Goal: Transaction & Acquisition: Purchase product/service

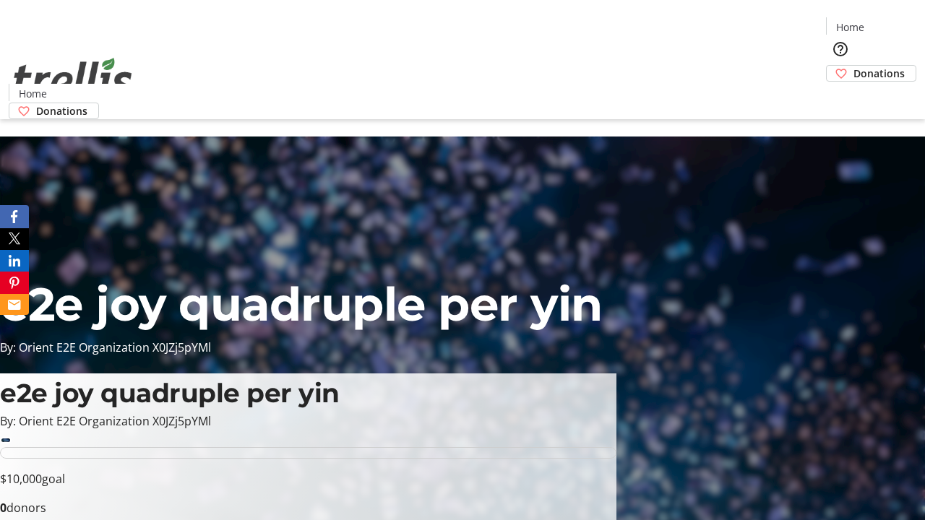
click at [853, 66] on span "Donations" at bounding box center [878, 73] width 51 height 15
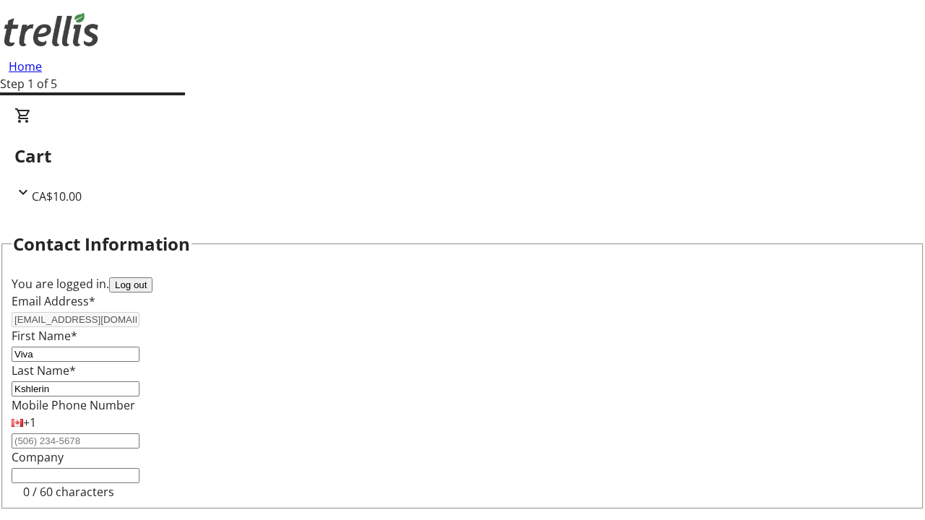
select select "CA"
type input "[STREET_ADDRESS][PERSON_NAME]"
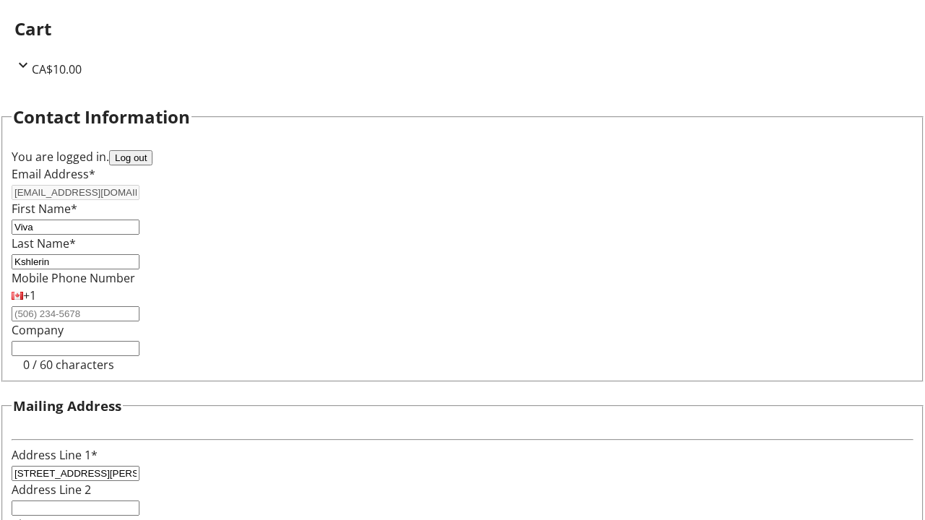
type input "Kelowna"
select select "BC"
type input "Kelowna"
type input "V1Y 0C2"
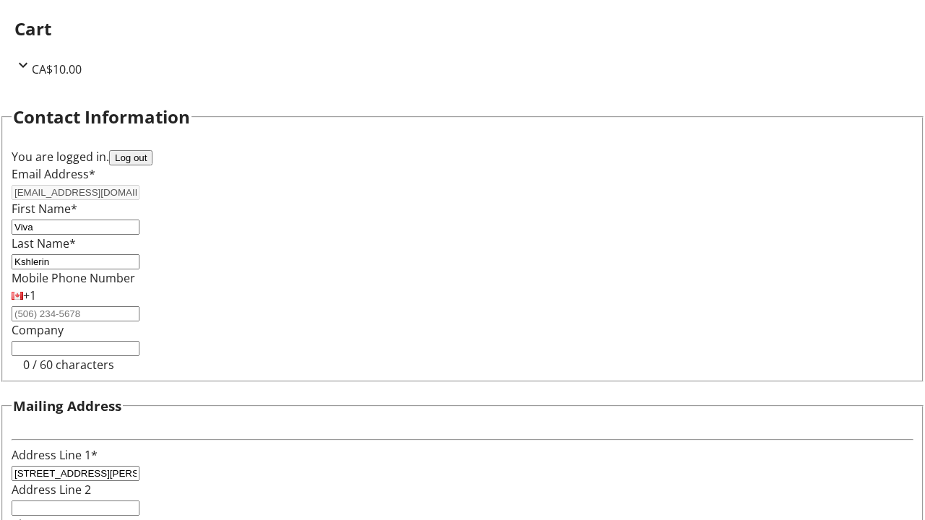
scroll to position [194, 0]
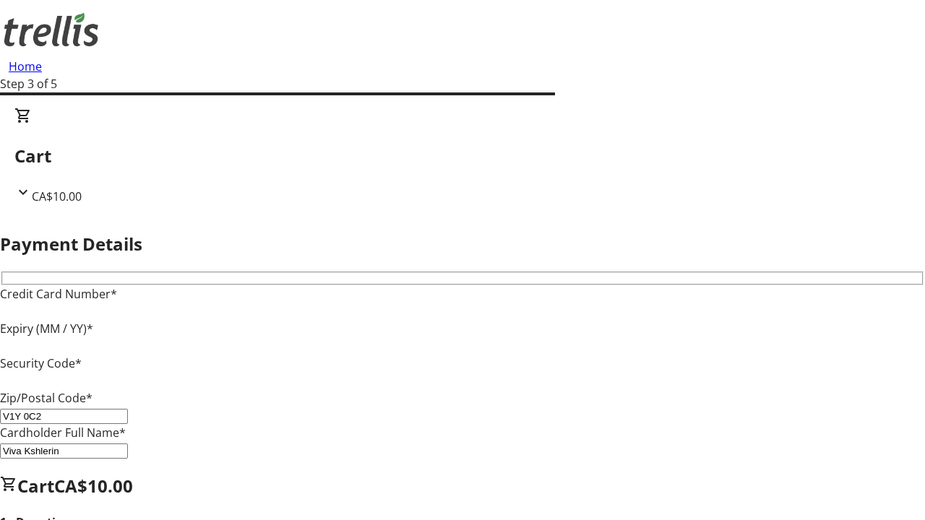
type input "V1Y 0C2"
